Goal: Find specific page/section: Find specific page/section

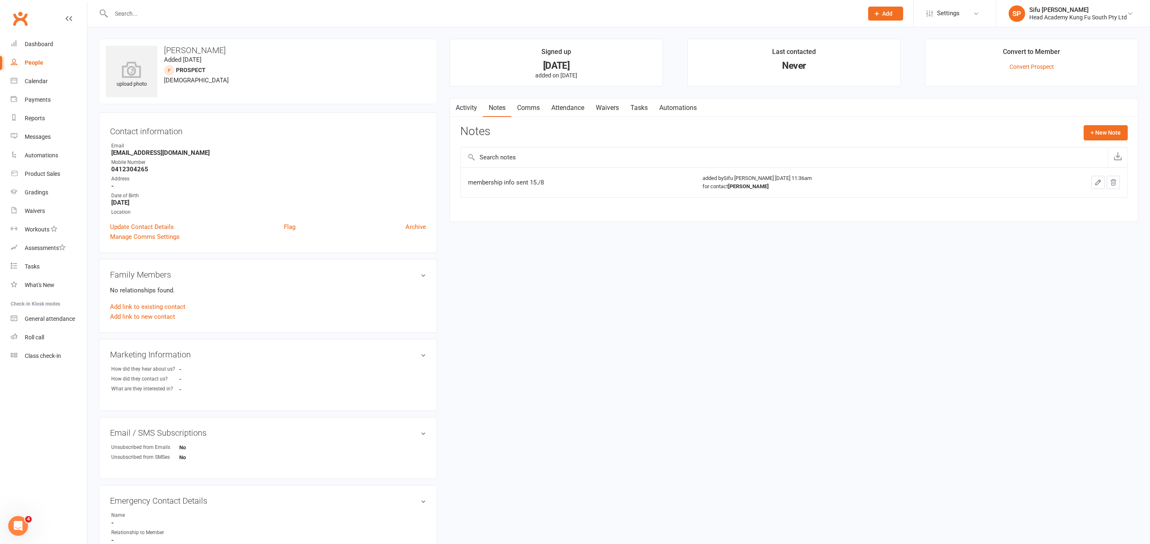
click at [132, 13] on input "text" at bounding box center [483, 14] width 749 height 12
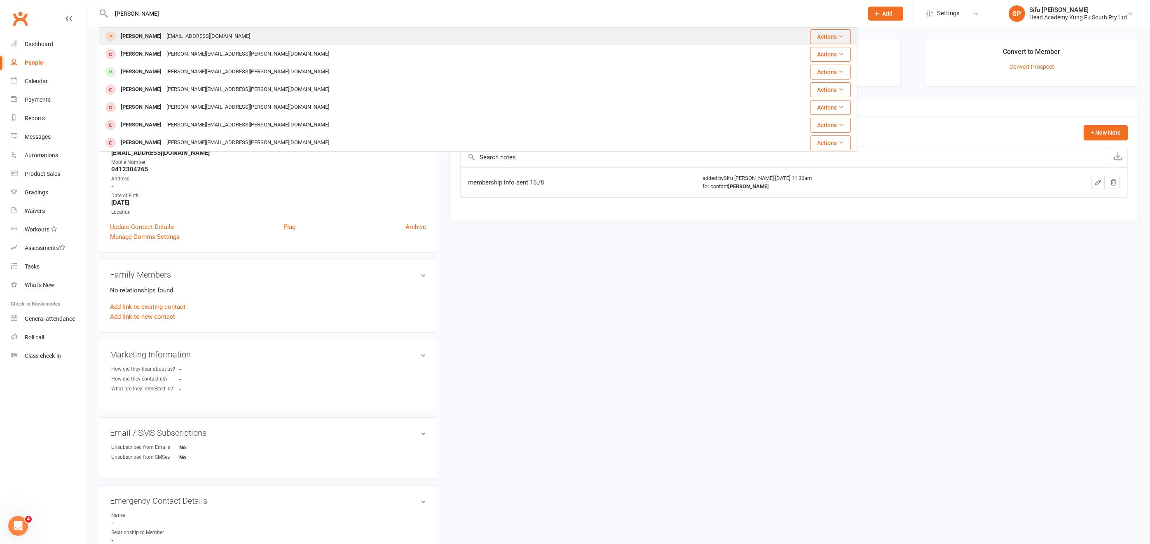
type input "[PERSON_NAME]"
click at [140, 39] on div "[PERSON_NAME]" at bounding box center [141, 36] width 46 height 12
